Goal: Task Accomplishment & Management: Complete application form

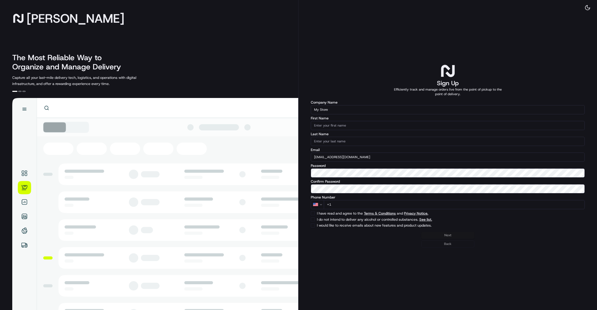
click at [340, 110] on input "My Store" at bounding box center [448, 109] width 274 height 9
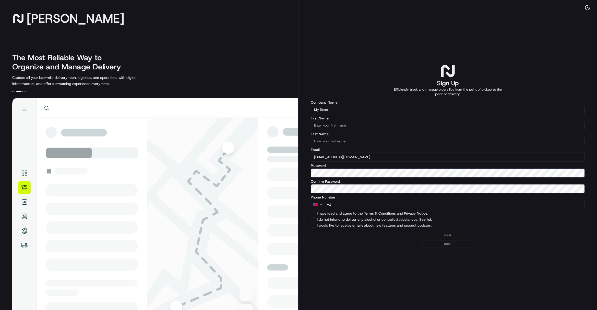
drag, startPoint x: 340, startPoint y: 110, endPoint x: 286, endPoint y: 108, distance: 53.9
click at [286, 108] on div "Nash The Most Reliable Way to Organize and Manage Delivery Capture all your las…" at bounding box center [298, 155] width 597 height 310
paste input "bezerfashion"
drag, startPoint x: 317, startPoint y: 111, endPoint x: 314, endPoint y: 111, distance: 3.4
click at [312, 111] on input "bezerfashion" at bounding box center [448, 109] width 274 height 9
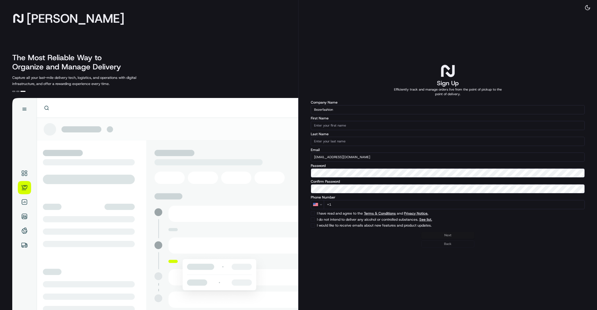
click at [324, 110] on input "Bezerfashion" at bounding box center [448, 109] width 274 height 9
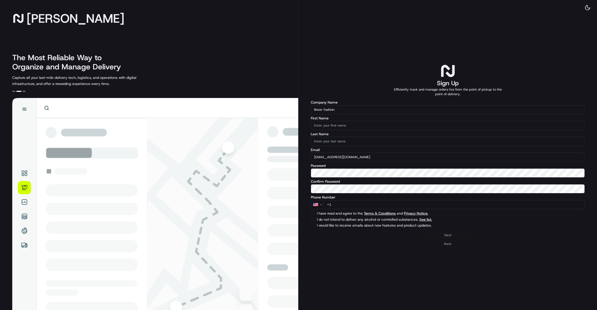
type input "Bezer Fashion"
click at [341, 126] on input "First Name" at bounding box center [448, 125] width 274 height 9
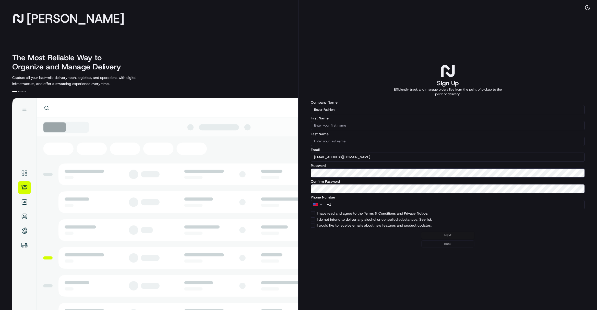
paste input "Talisha"
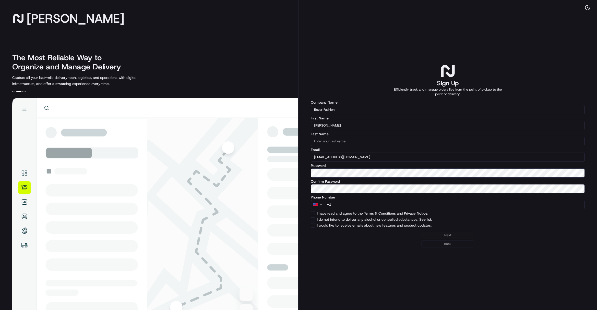
type input "Talisha"
click at [326, 142] on input "Last Name" at bounding box center [448, 141] width 274 height 9
paste input "Gomez"
type input "Gomez"
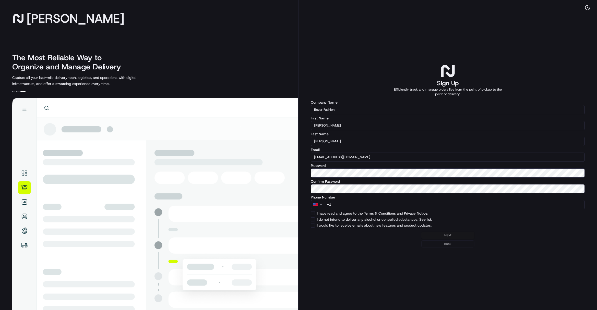
click at [299, 172] on div "Sign Up Efficiently track and manage orders live from the point of pickup to th…" at bounding box center [448, 155] width 299 height 310
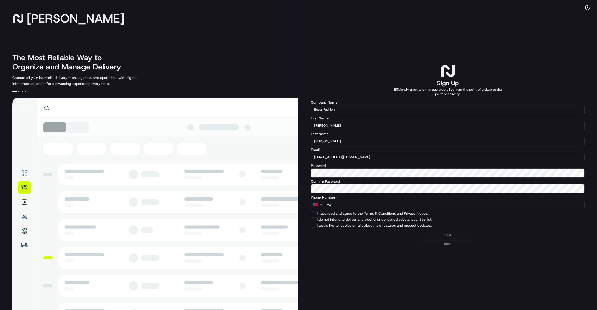
drag, startPoint x: 339, startPoint y: 109, endPoint x: 310, endPoint y: 108, distance: 29.4
click at [310, 108] on div "Sign Up Efficiently track and manage orders live from the point of pickup to th…" at bounding box center [448, 155] width 299 height 310
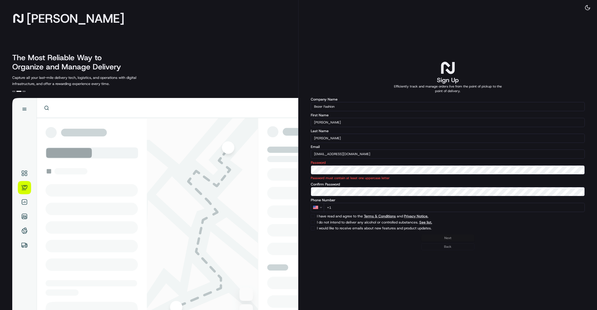
click at [296, 169] on div "Nash The Most Reliable Way to Organize and Manage Delivery Capture all your las…" at bounding box center [298, 155] width 597 height 310
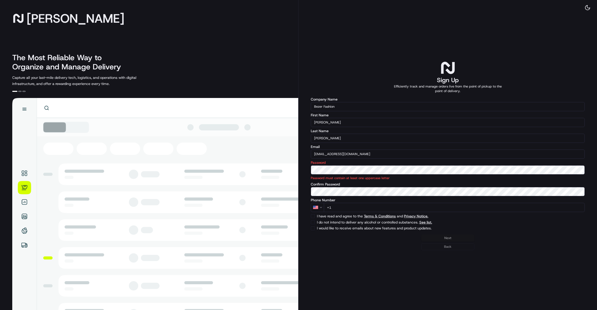
click at [420, 270] on div "Sign Up Efficiently track and manage orders live from the point of pickup to th…" at bounding box center [448, 155] width 299 height 310
click at [299, 166] on div "Sign Up Efficiently track and manage orders live from the point of pickup to th…" at bounding box center [448, 155] width 299 height 310
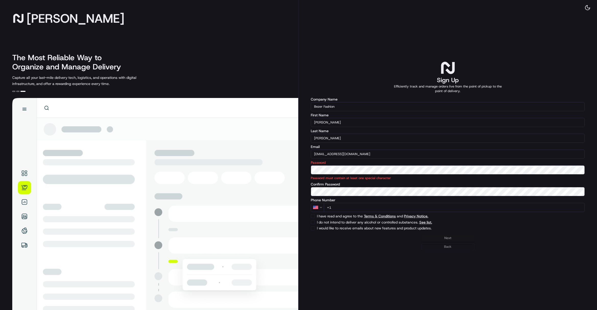
click at [339, 209] on input "+1" at bounding box center [454, 207] width 261 height 9
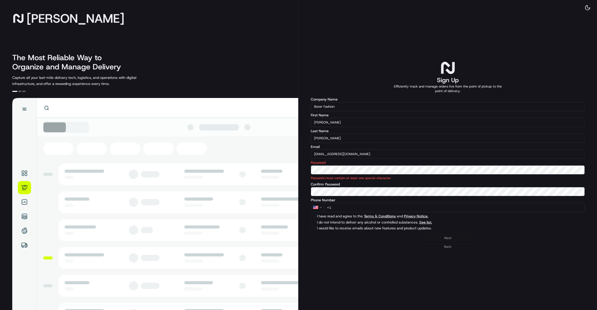
paste input "978 701 5623"
type input "+1 978 701 5623"
click at [464, 235] on div "Next Back" at bounding box center [448, 243] width 274 height 16
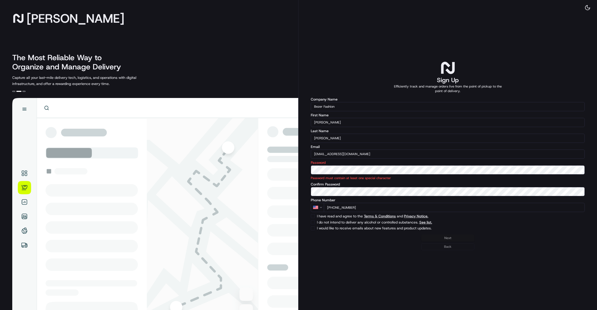
click at [286, 167] on div "Nash The Most Reliable Way to Organize and Manage Delivery Capture all your las…" at bounding box center [298, 155] width 597 height 310
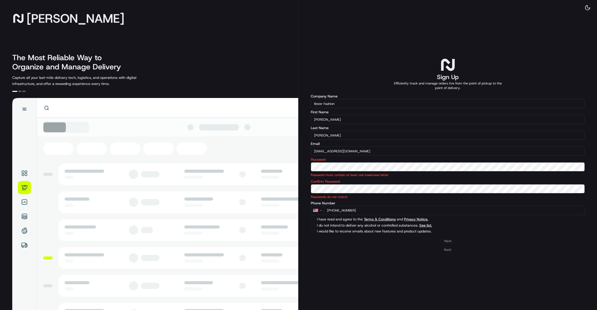
click at [357, 177] on p "Password must contain at least one lowercase letter" at bounding box center [448, 175] width 274 height 5
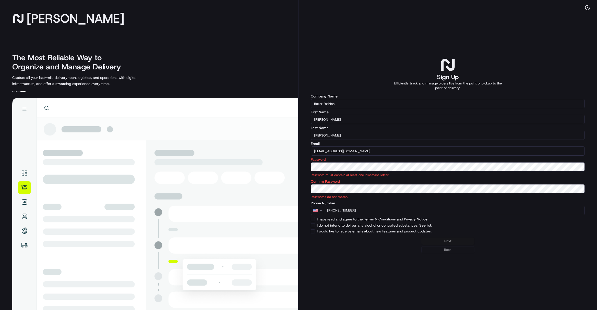
click at [302, 164] on div "Sign Up Efficiently track and manage orders live from the point of pickup to th…" at bounding box center [448, 155] width 299 height 310
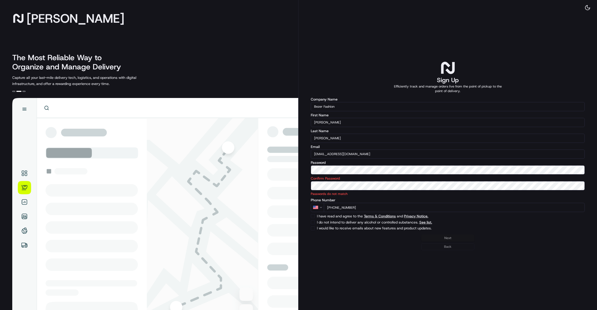
click at [302, 184] on div "Sign Up Efficiently track and manage orders live from the point of pickup to th…" at bounding box center [448, 155] width 299 height 310
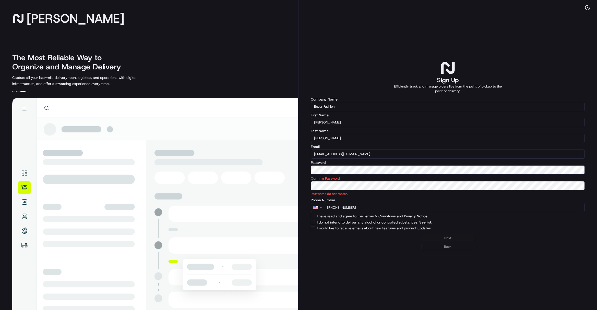
click at [266, 166] on div "Nash The Most Reliable Way to Organize and Manage Delivery Capture all your las…" at bounding box center [298, 155] width 597 height 310
click at [290, 167] on div "Nash The Most Reliable Way to Organize and Manage Delivery Capture all your las…" at bounding box center [298, 155] width 597 height 310
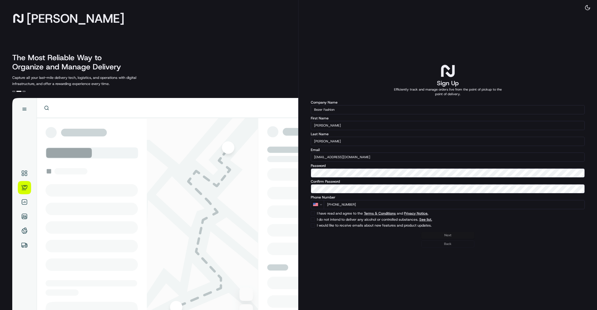
click at [456, 236] on div "Next Back" at bounding box center [448, 240] width 274 height 16
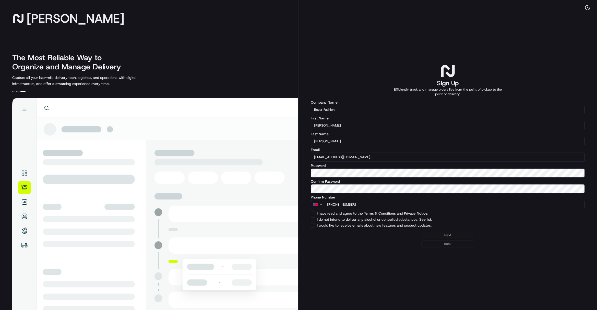
click at [312, 214] on button "I have read and agree to the Terms & Conditions and Privacy Notice." at bounding box center [313, 213] width 4 height 4
checkbox input "true"
click at [313, 219] on button "I do not intend to deliver any alcohol or controlled substances. See list." at bounding box center [313, 220] width 4 height 4
checkbox input "true"
click at [312, 224] on button "I would like to receive emails about new features and product updates." at bounding box center [313, 226] width 4 height 4
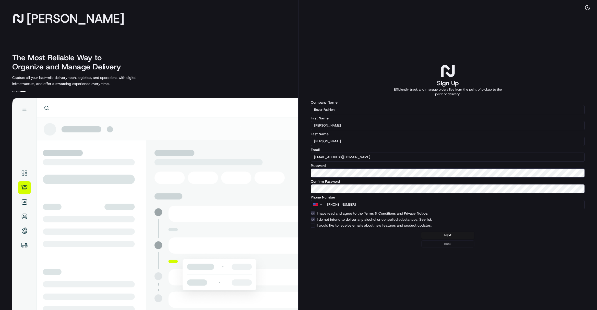
checkbox input "true"
click at [446, 234] on button "Next" at bounding box center [447, 235] width 53 height 7
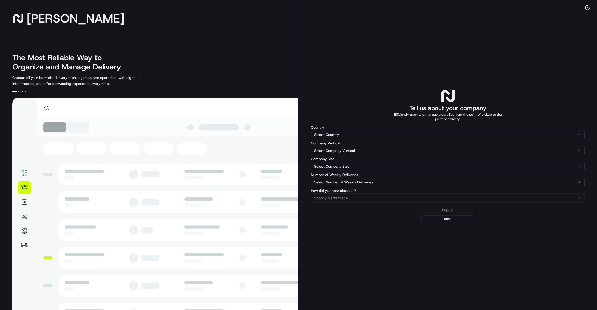
click at [332, 130] on div "Country Select Country United States Australia United Kingdom Canada New Zealan…" at bounding box center [448, 133] width 274 height 14
click at [332, 134] on html "Nash The Most Reliable Way to Organize and Manage Delivery Capture all your las…" at bounding box center [298, 155] width 597 height 310
select select "US"
drag, startPoint x: 329, startPoint y: 144, endPoint x: 333, endPoint y: 146, distance: 4.4
click at [330, 153] on html "Nash The Most Reliable Way to Organize and Manage Delivery Capture all your las…" at bounding box center [298, 155] width 597 height 310
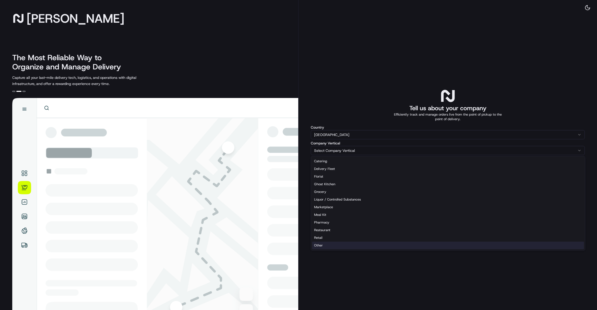
select select "Other"
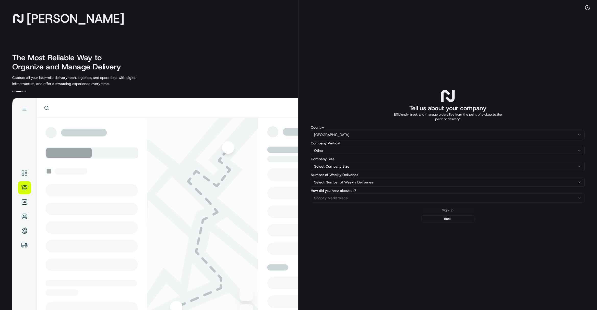
click at [329, 167] on html "Nash The Most Reliable Way to Organize and Manage Delivery Capture all your las…" at bounding box center [298, 155] width 597 height 310
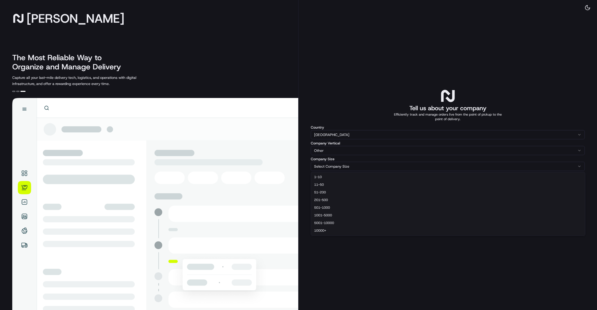
select select "11-50"
click at [330, 180] on html "Nash The Most Reliable Way to Organize and Manage Delivery Capture all your las…" at bounding box center [298, 155] width 597 height 310
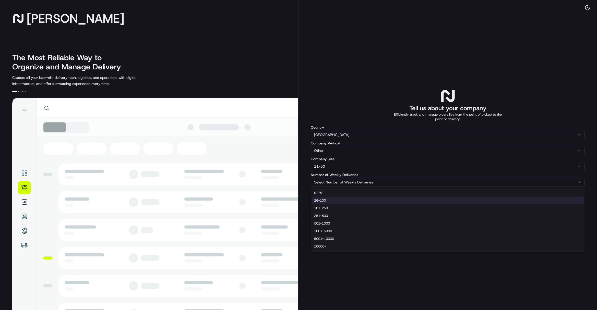
select select "26-100"
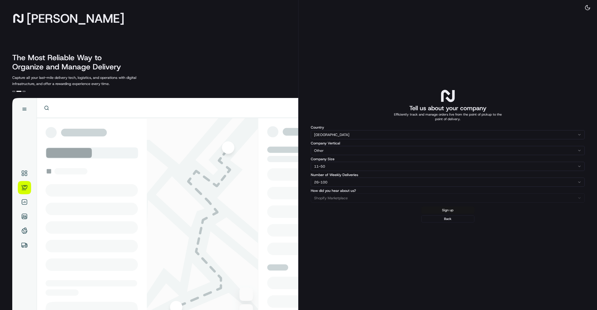
click at [443, 210] on button "Sign up" at bounding box center [447, 210] width 53 height 7
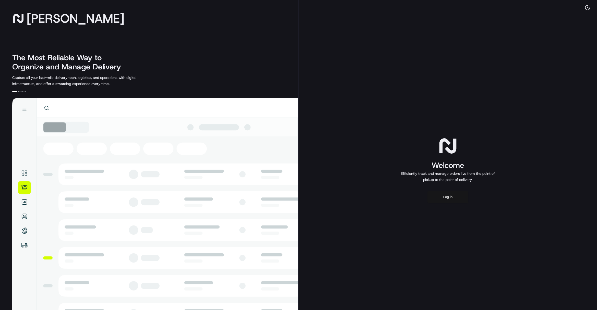
click at [440, 198] on button "Log in" at bounding box center [448, 197] width 41 height 12
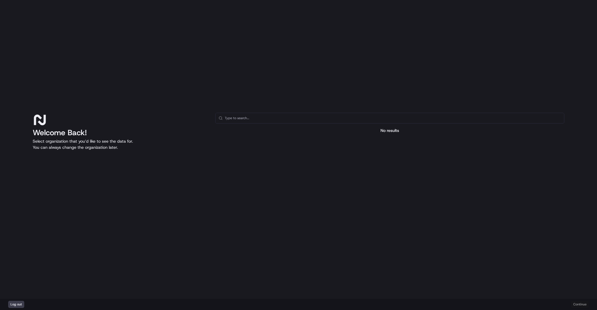
click at [382, 129] on div "No results" at bounding box center [389, 131] width 349 height 6
click at [257, 118] on input "text" at bounding box center [393, 118] width 336 height 10
type input "f"
drag, startPoint x: 36, startPoint y: 129, endPoint x: 118, endPoint y: 147, distance: 83.8
click at [118, 147] on div "Welcome Back! Select organization that you’d like to see the data for. You can …" at bounding box center [120, 166] width 174 height 106
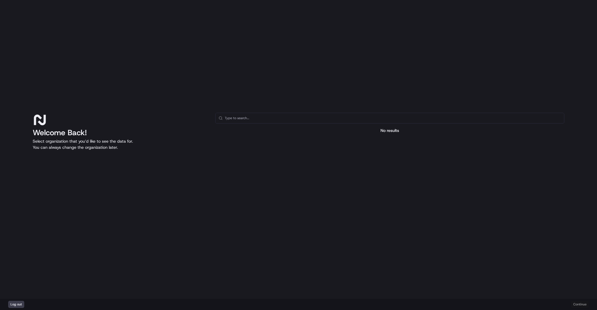
copy div "Welcome Back! Select organization that you’d like to see the data for. You can …"
click at [255, 113] on input "text" at bounding box center [393, 118] width 336 height 10
paste input "bezerfashion"
drag, startPoint x: 233, startPoint y: 119, endPoint x: 207, endPoint y: 117, distance: 25.6
click at [207, 117] on div "Welcome Back! Select organization that you’d like to see the data for. You can …" at bounding box center [299, 166] width 532 height 106
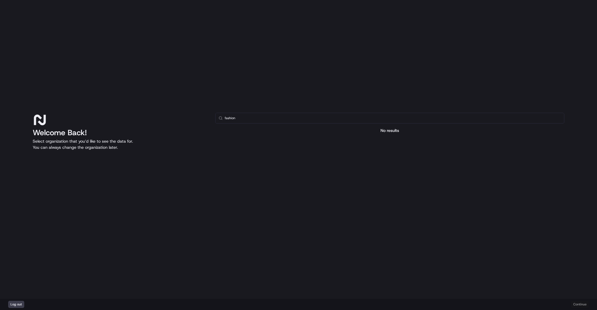
type input "fashion"
click at [411, 138] on div at bounding box center [389, 178] width 349 height 81
click at [111, 144] on p "Select organization that you’d like to see the data for. You can always change …" at bounding box center [120, 144] width 174 height 12
click at [578, 305] on div "Log out Continue" at bounding box center [298, 304] width 597 height 11
click at [583, 305] on div "Log out Continue" at bounding box center [298, 304] width 597 height 11
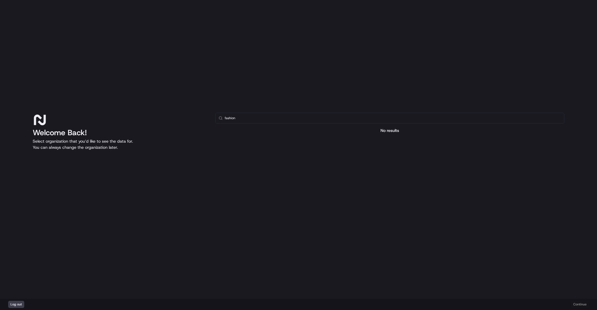
click at [581, 305] on div "Log out Continue" at bounding box center [298, 304] width 597 height 11
click at [197, 113] on div "Welcome Back! Select organization that you’d like to see the data for. You can …" at bounding box center [299, 166] width 532 height 106
click at [579, 304] on div "Log out Continue" at bounding box center [298, 304] width 597 height 11
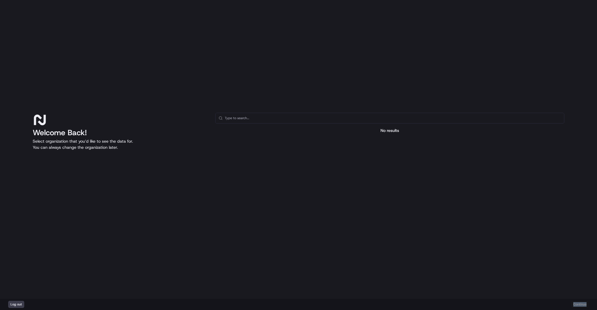
click at [579, 304] on div "Log out Continue" at bounding box center [298, 304] width 597 height 11
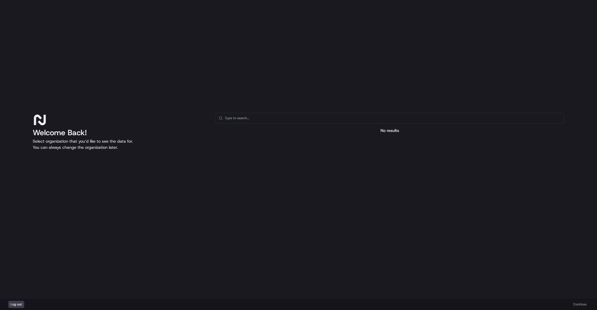
click at [579, 304] on div "Log out Continue" at bounding box center [298, 304] width 597 height 11
drag, startPoint x: 375, startPoint y: 123, endPoint x: 320, endPoint y: 103, distance: 58.2
click at [375, 123] on input "text" at bounding box center [393, 118] width 336 height 10
click at [579, 306] on div "Log out Continue" at bounding box center [298, 304] width 597 height 11
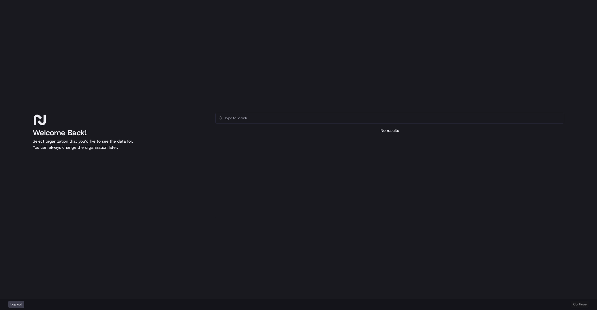
click at [579, 305] on div "Log out Continue" at bounding box center [298, 304] width 597 height 11
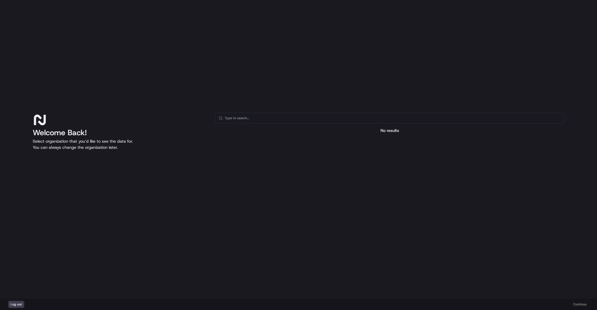
click at [579, 305] on div "Log out Continue" at bounding box center [298, 304] width 597 height 11
click at [258, 117] on input "text" at bounding box center [393, 118] width 336 height 10
click at [254, 120] on input "text" at bounding box center [393, 118] width 336 height 10
paste input "bezerfashion"
drag, startPoint x: 234, startPoint y: 119, endPoint x: 209, endPoint y: 116, distance: 24.9
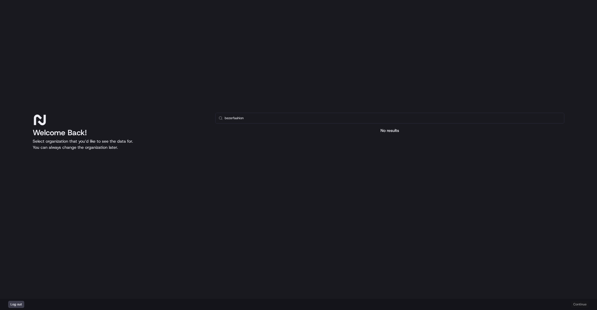
click at [209, 116] on div "Welcome Back! Select organization that you’d like to see the data for. You can …" at bounding box center [299, 166] width 532 height 106
type input "fashion"
click at [579, 304] on div "Log out Continue" at bounding box center [298, 304] width 597 height 11
